Goal: Transaction & Acquisition: Purchase product/service

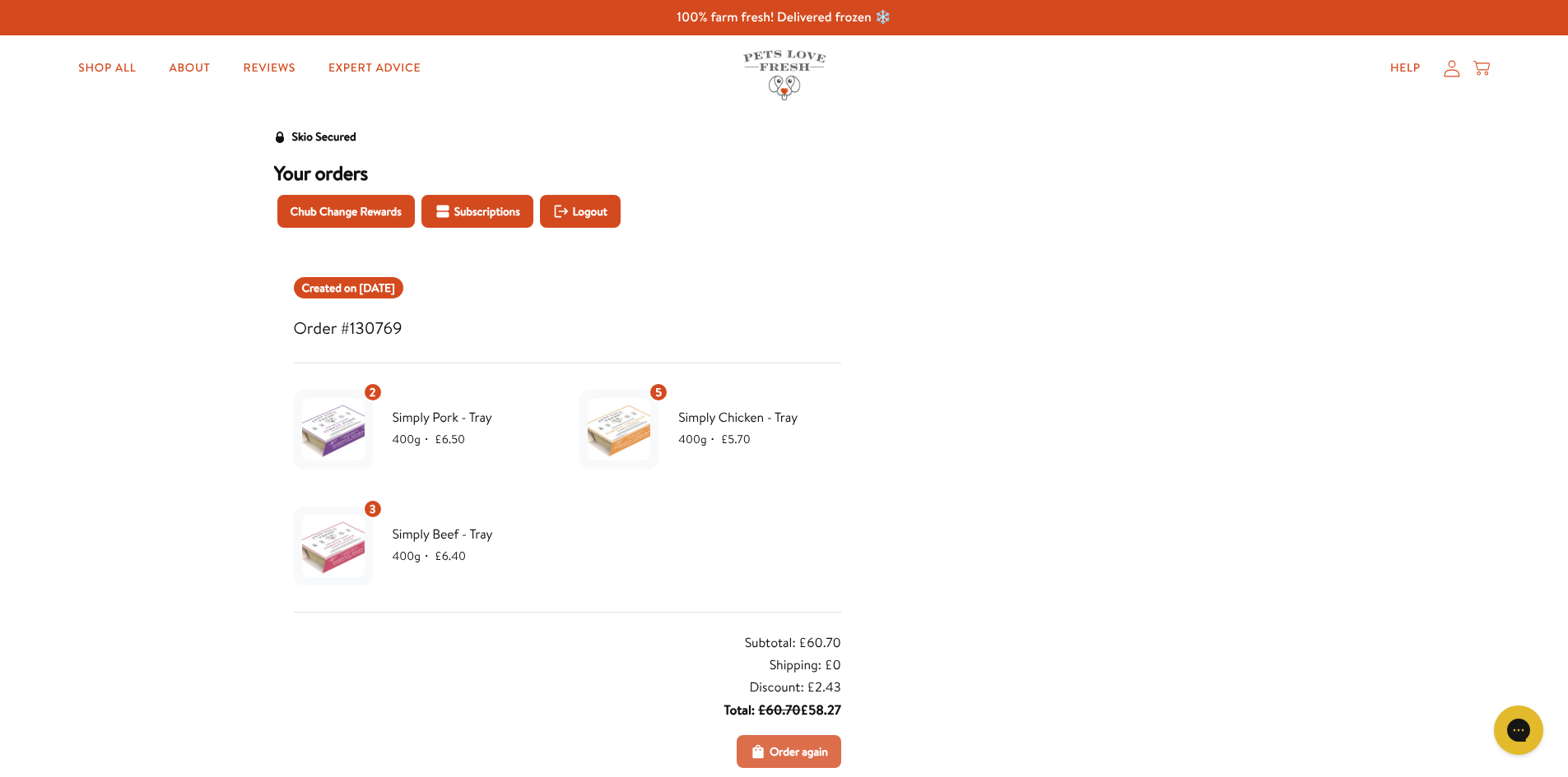
click at [799, 745] on span "Order again" at bounding box center [799, 752] width 58 height 18
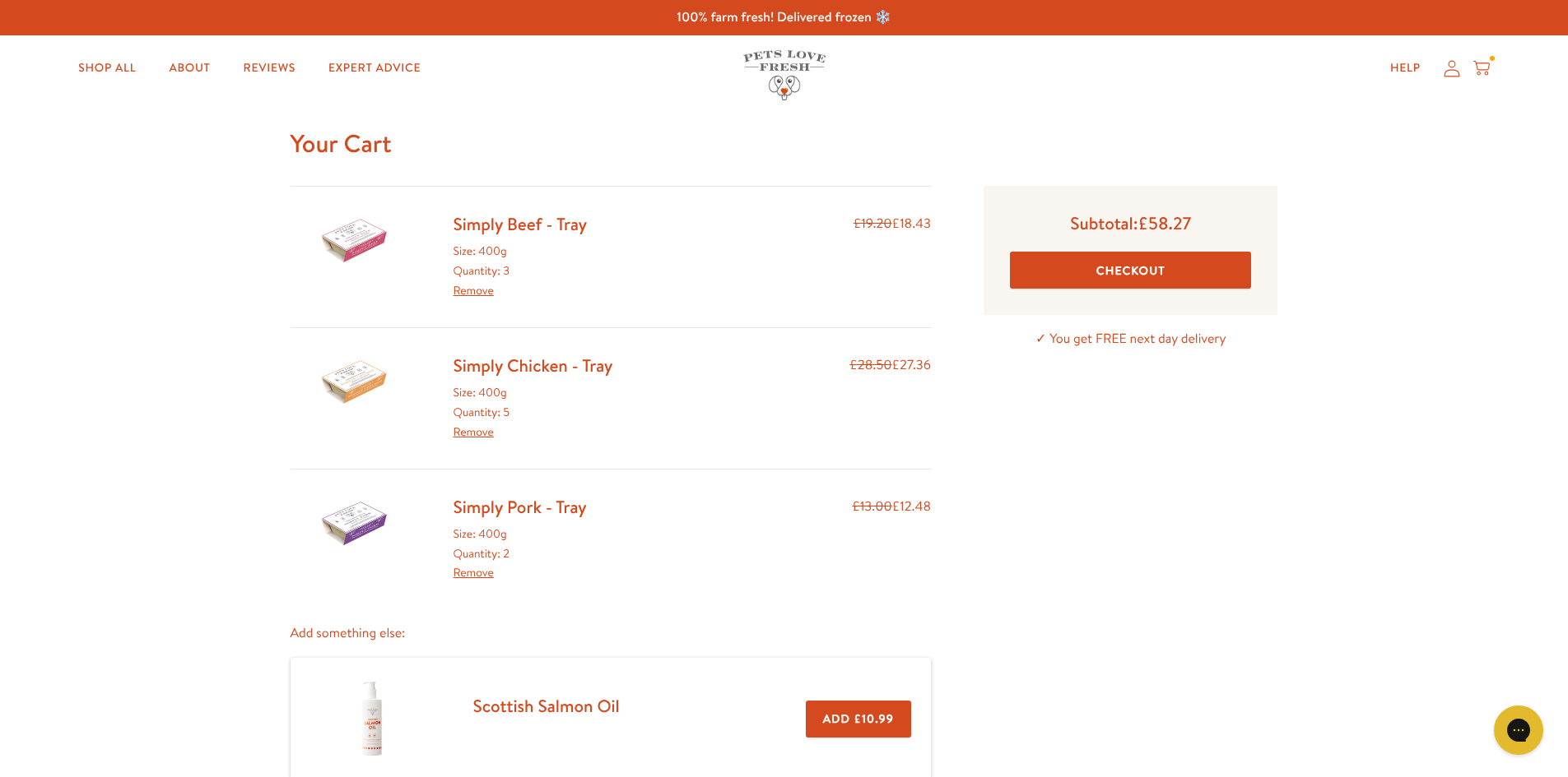
click at [1161, 272] on button "Checkout" at bounding box center [1130, 270] width 241 height 37
